Goal: Use online tool/utility

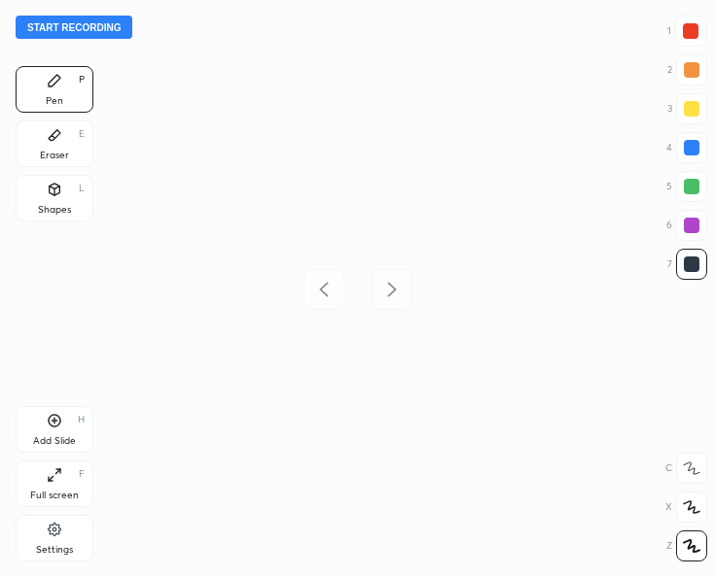
scroll to position [577, 403]
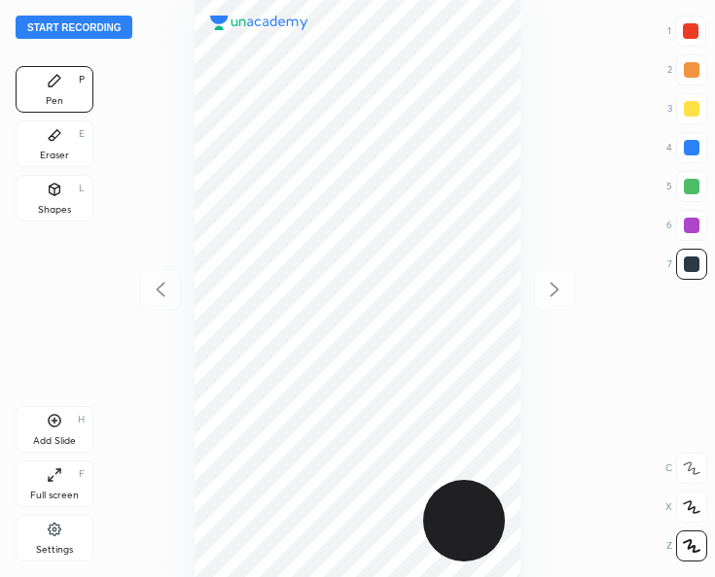
click at [58, 21] on button "Start recording" at bounding box center [74, 27] width 117 height 23
click at [58, 30] on button "End recording" at bounding box center [70, 27] width 108 height 23
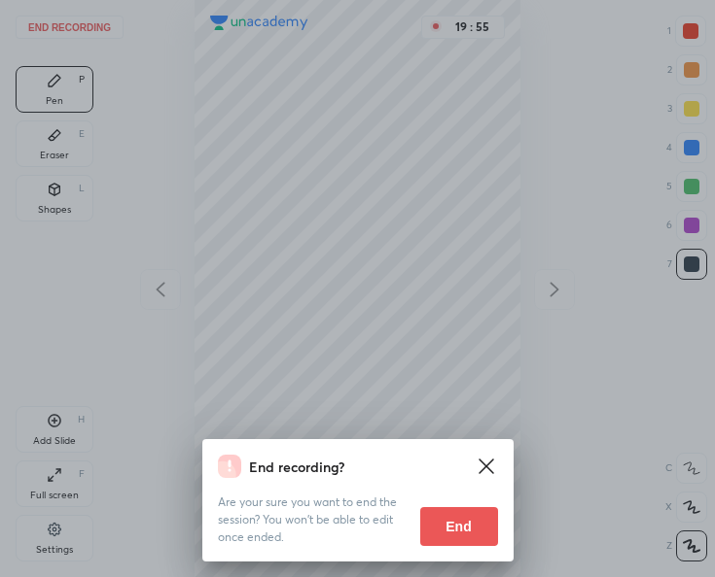
click at [465, 527] on button "End" at bounding box center [459, 526] width 78 height 39
